Goal: Navigation & Orientation: Find specific page/section

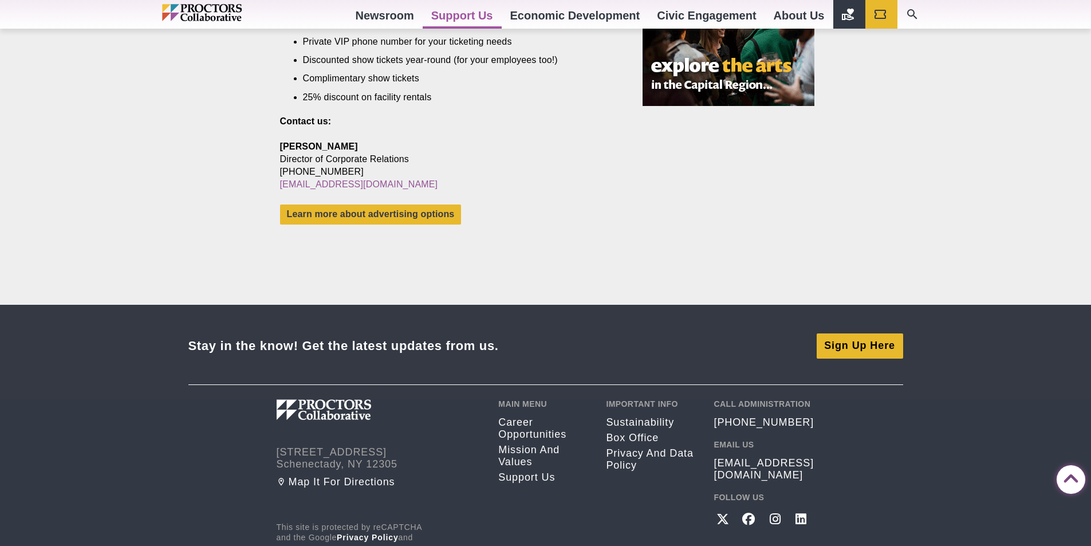
scroll to position [1130, 0]
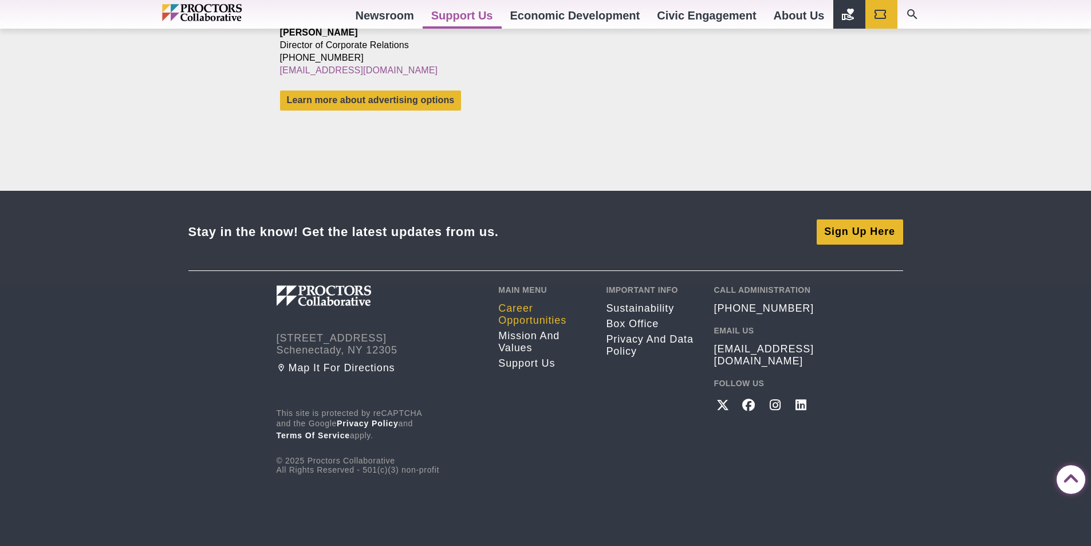
click at [540, 318] on link "Career opportunities" at bounding box center [543, 314] width 91 height 24
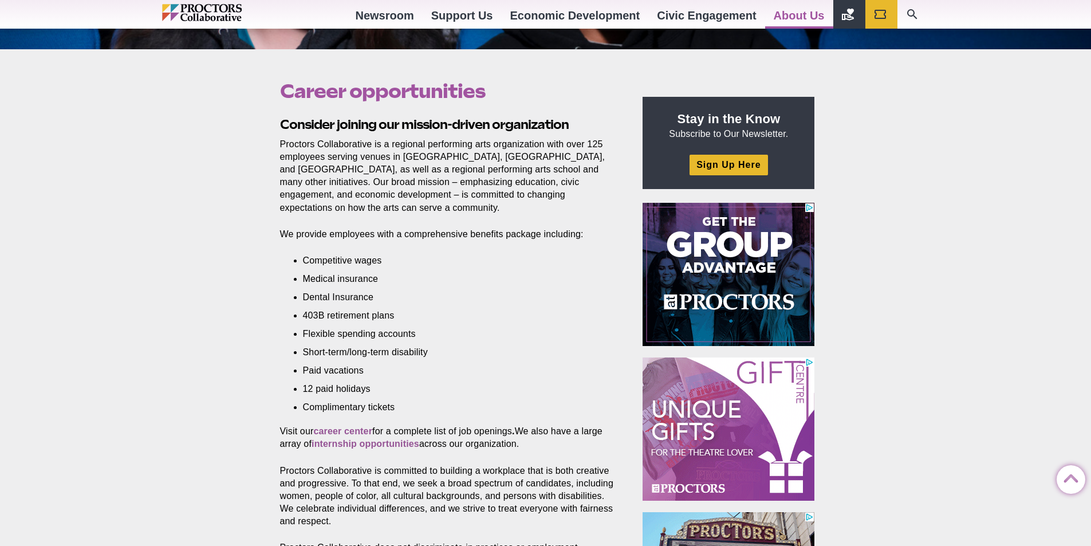
scroll to position [458, 0]
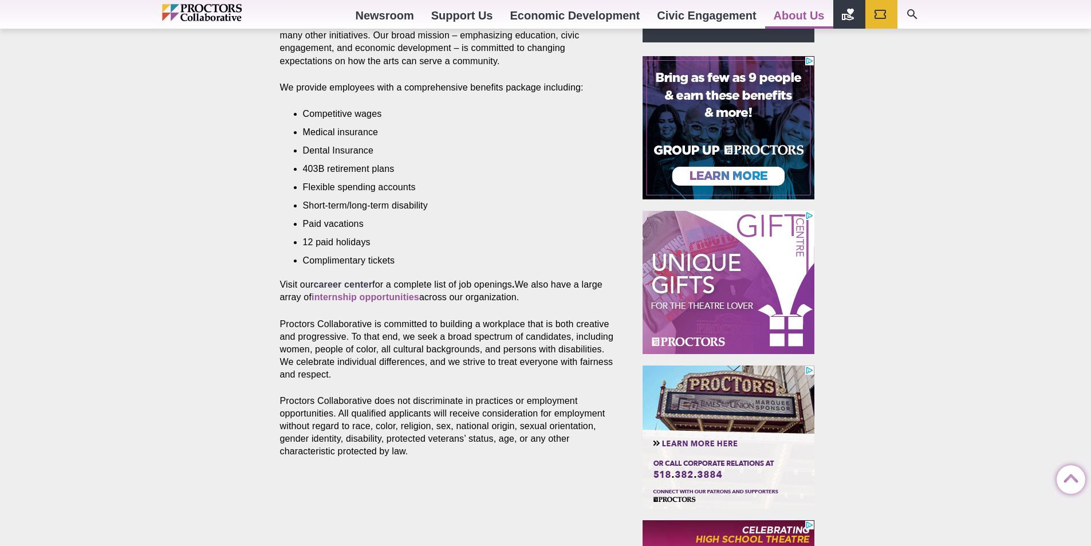
click at [363, 280] on strong "career center" at bounding box center [342, 285] width 59 height 10
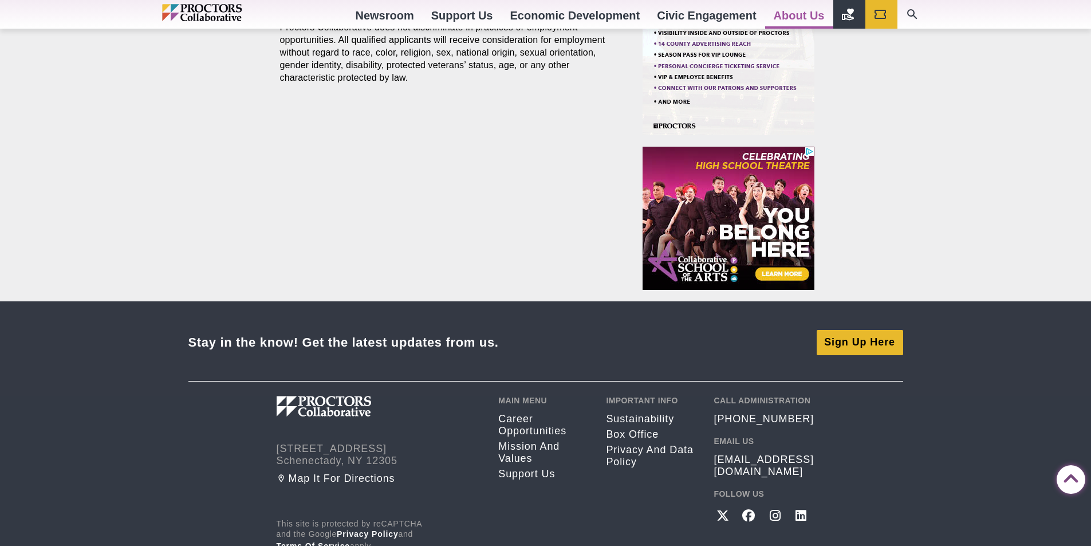
scroll to position [942, 0]
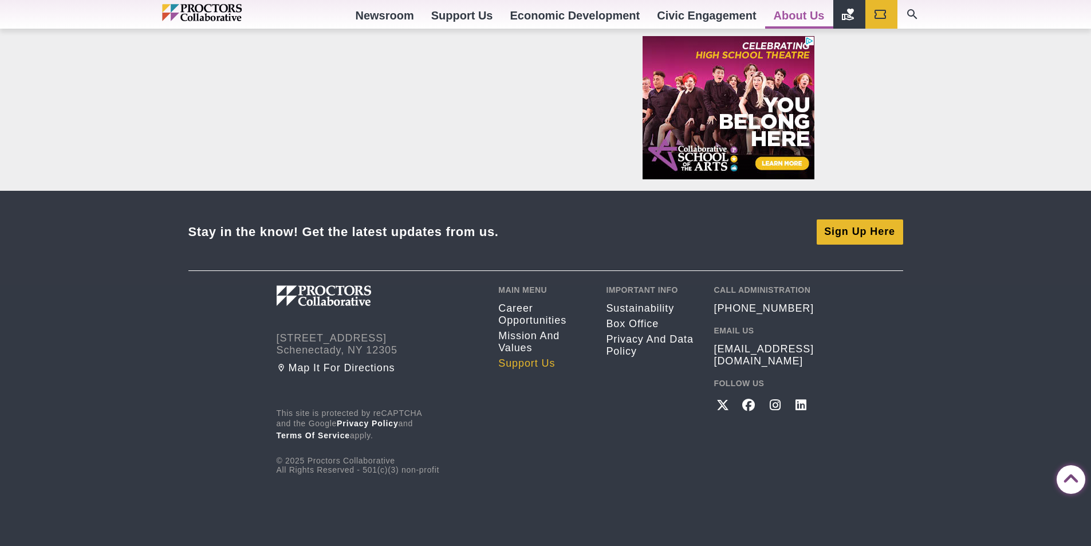
click at [512, 361] on link "Support Us" at bounding box center [543, 363] width 91 height 12
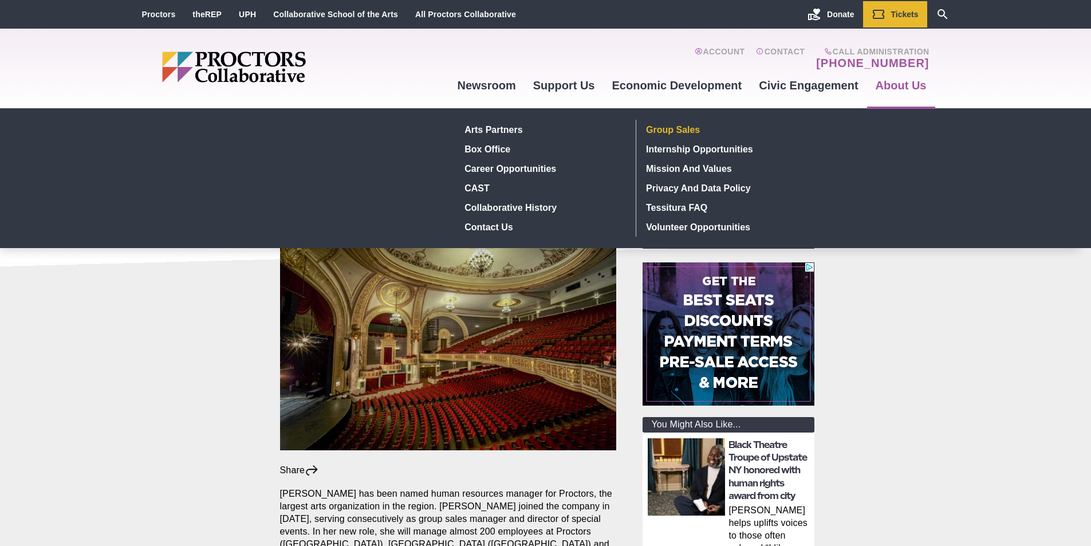
click at [683, 131] on link "Group Sales" at bounding box center [725, 129] width 167 height 19
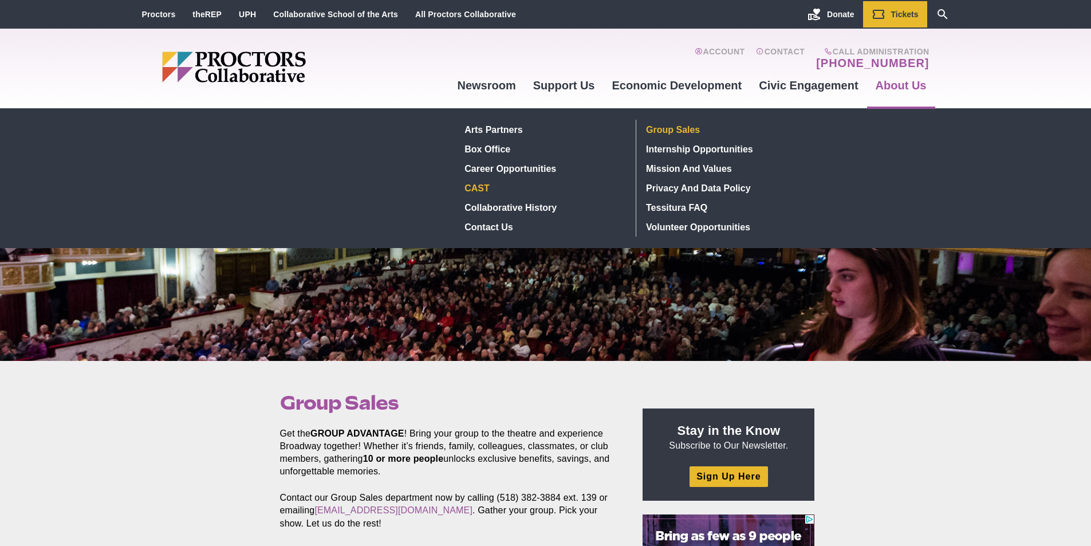
click at [489, 188] on link "CAST" at bounding box center [544, 187] width 167 height 19
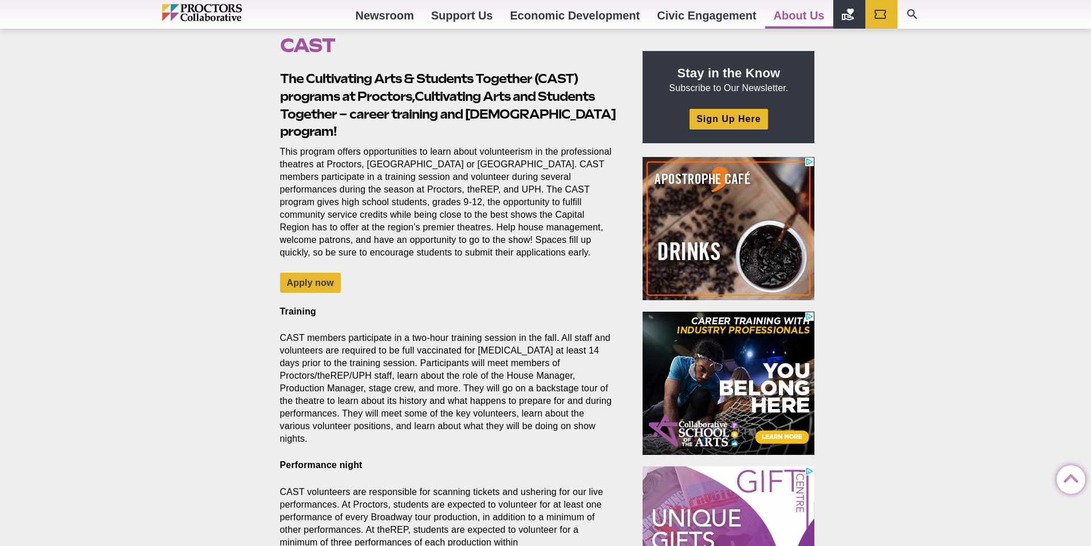
scroll to position [344, 0]
